Goal: Check status: Check status

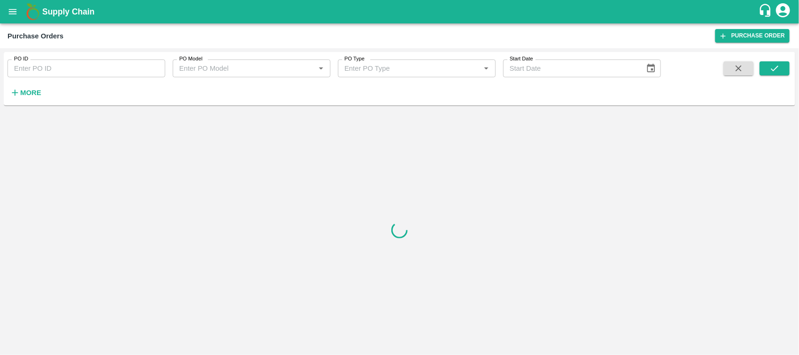
click at [7, 7] on icon "open drawer" at bounding box center [12, 12] width 10 height 10
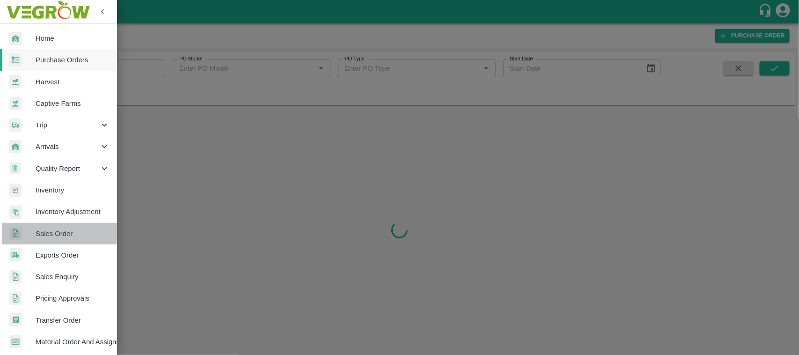
click at [53, 230] on span "Sales Order" at bounding box center [73, 233] width 74 height 10
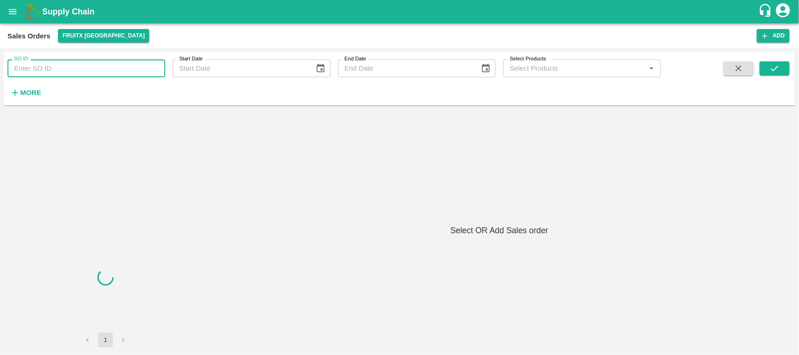
click at [51, 74] on input "SO ID" at bounding box center [86, 68] width 158 height 18
paste input "551962"
type input "551962"
click at [780, 73] on icon "submit" at bounding box center [775, 68] width 10 height 10
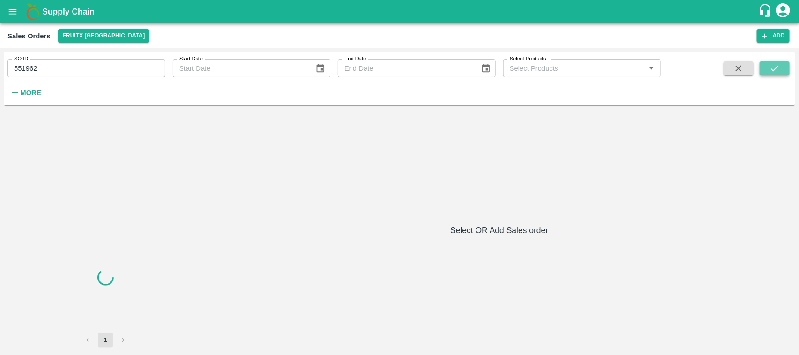
click at [780, 73] on icon "submit" at bounding box center [775, 68] width 10 height 10
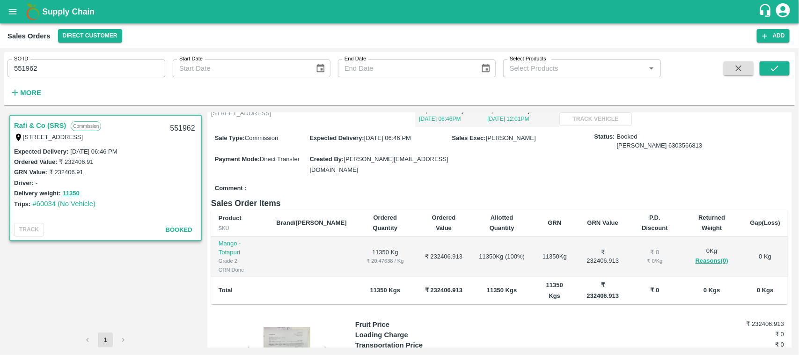
scroll to position [132, 0]
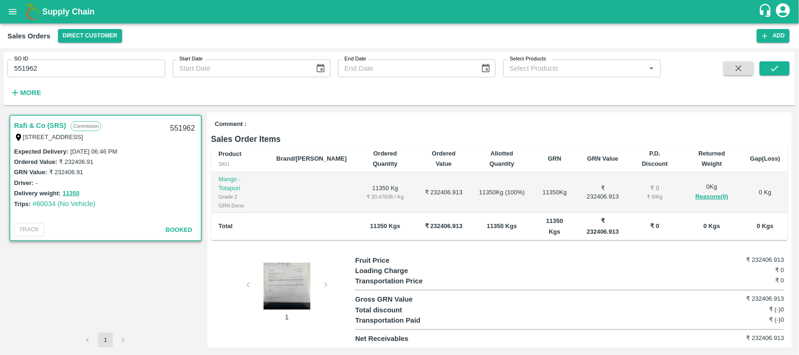
click at [286, 282] on div at bounding box center [287, 286] width 70 height 47
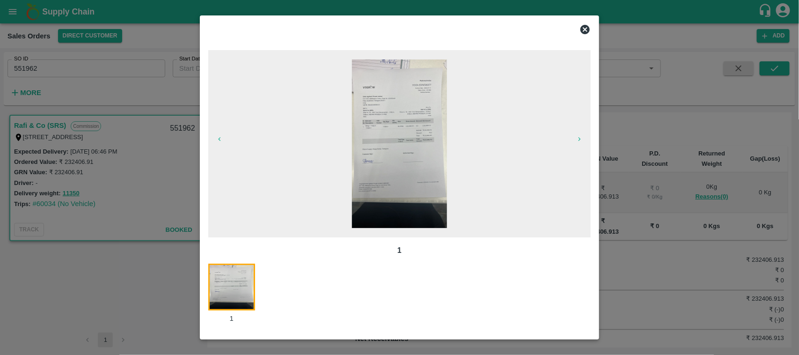
scroll to position [0, 0]
click at [585, 29] on icon at bounding box center [585, 29] width 11 height 11
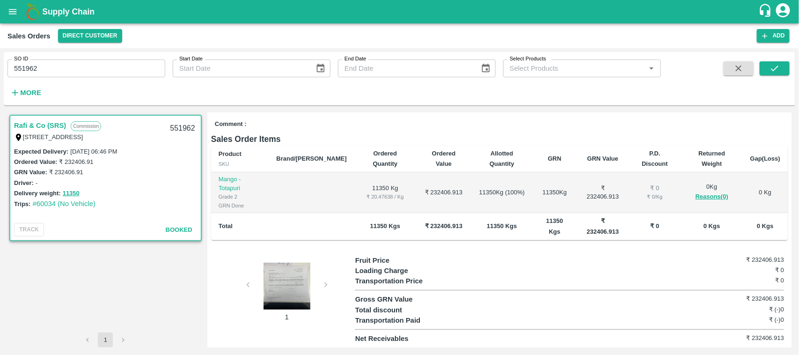
scroll to position [131, 0]
click at [291, 267] on div at bounding box center [287, 286] width 70 height 47
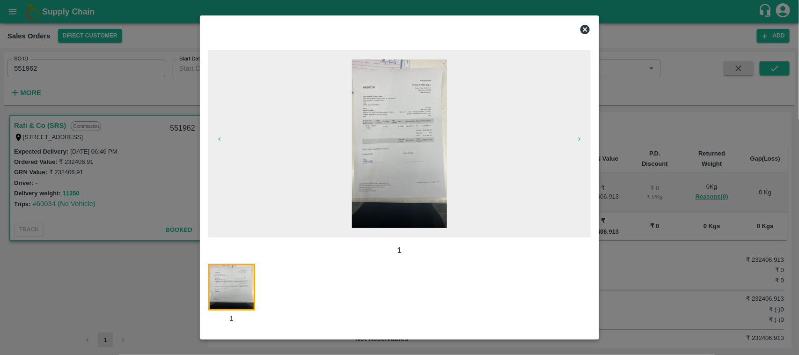
click at [588, 29] on icon at bounding box center [584, 29] width 9 height 9
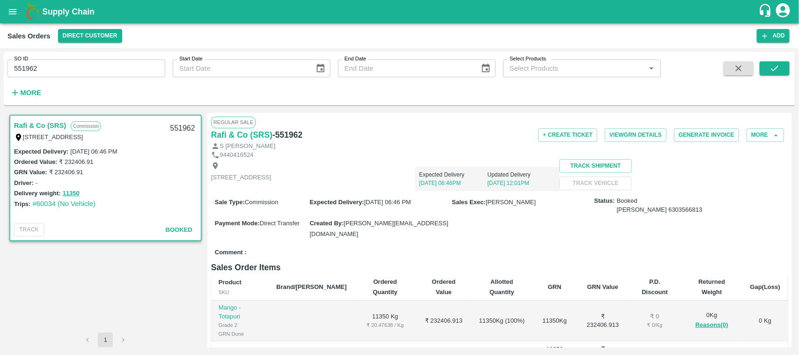
scroll to position [132, 0]
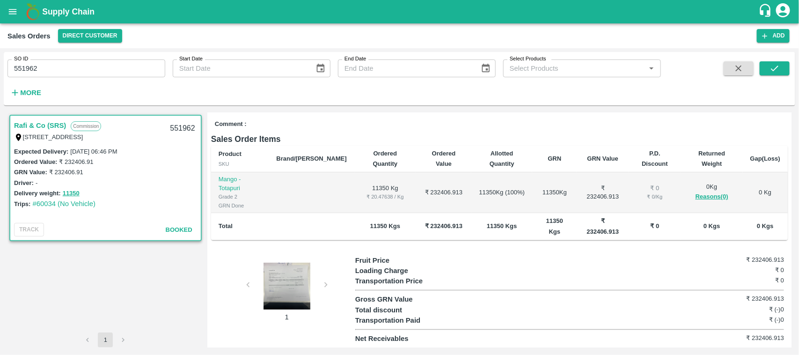
click at [299, 279] on div at bounding box center [287, 286] width 70 height 47
